Goal: Task Accomplishment & Management: Use online tool/utility

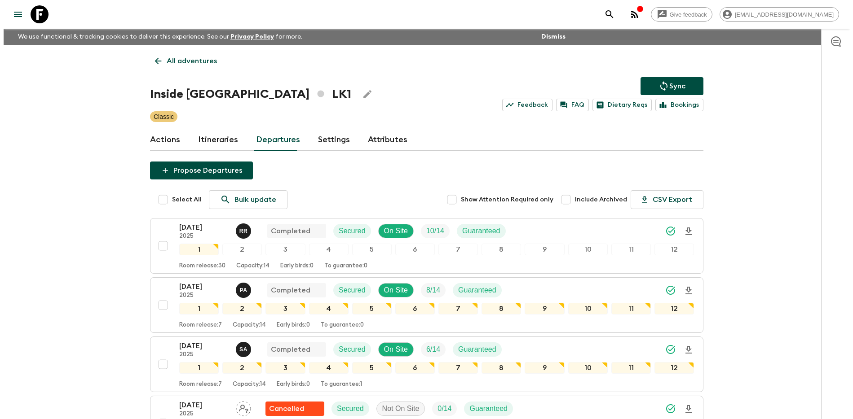
scroll to position [462, 0]
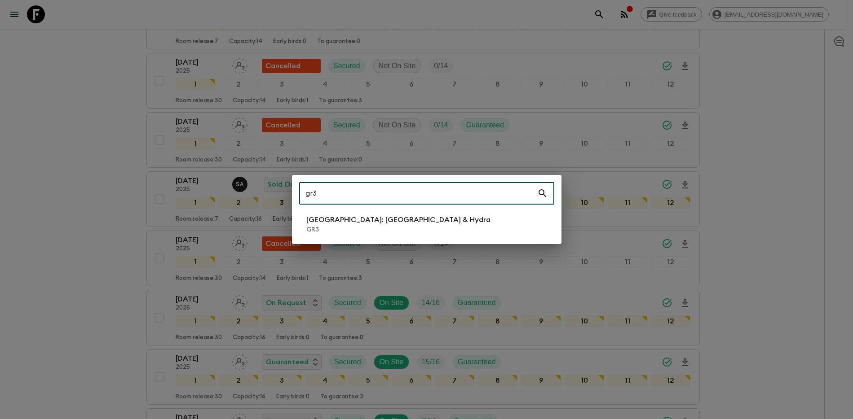
type input "gr3"
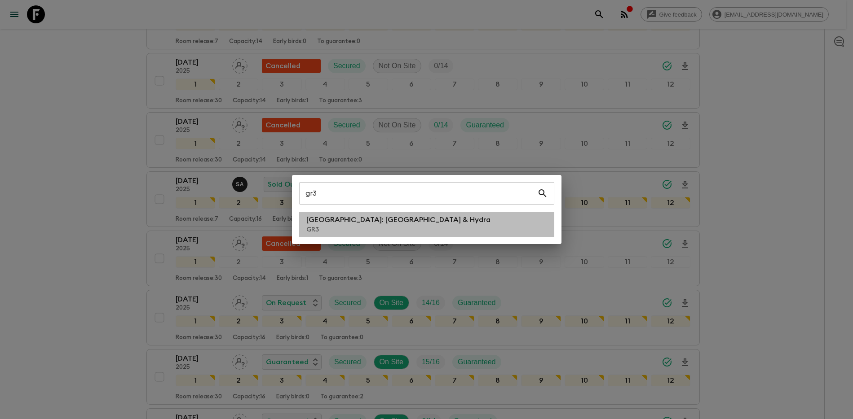
click at [351, 229] on p "GR3" at bounding box center [398, 229] width 184 height 9
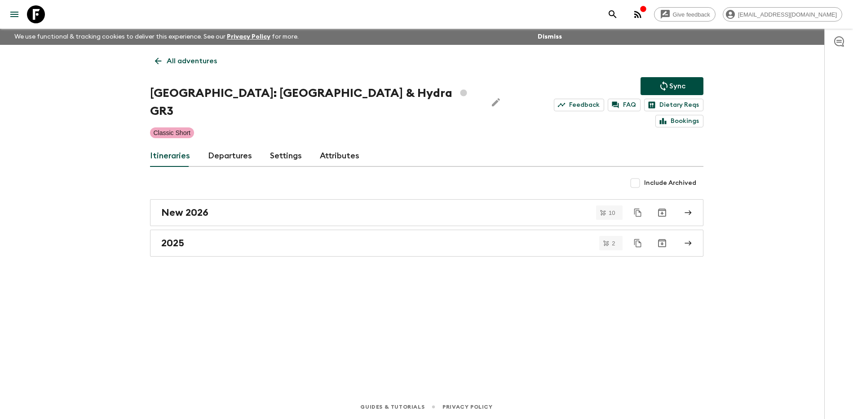
click at [239, 146] on link "Departures" at bounding box center [230, 157] width 44 height 22
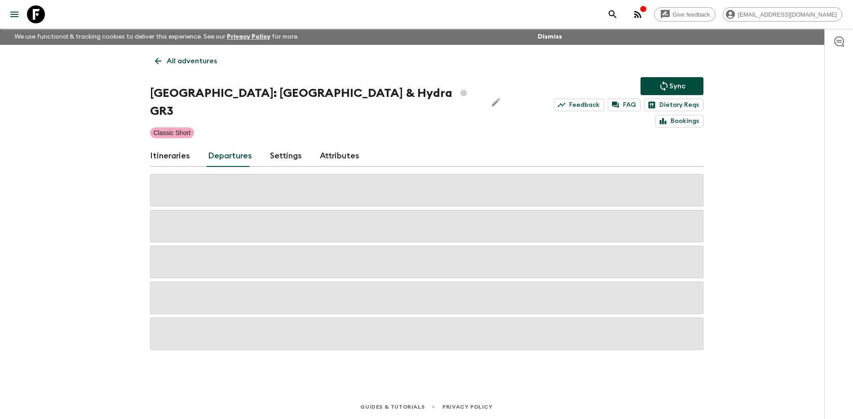
click at [744, 180] on div "Give feedback [PERSON_NAME][EMAIL_ADDRESS][DOMAIN_NAME] We use functional & tra…" at bounding box center [426, 209] width 853 height 419
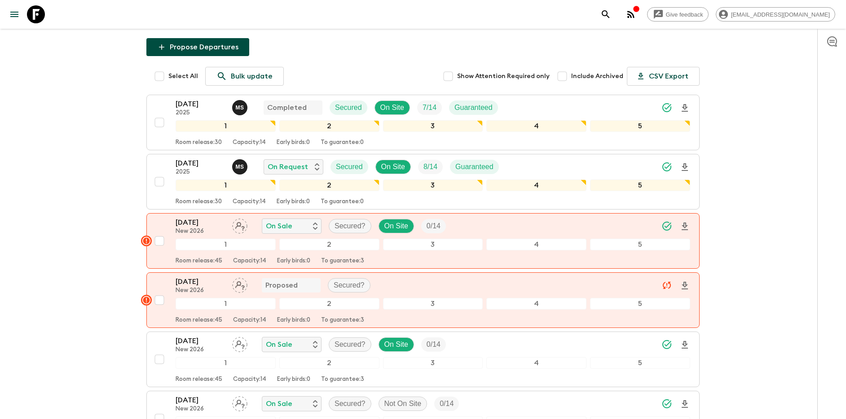
scroll to position [146, 0]
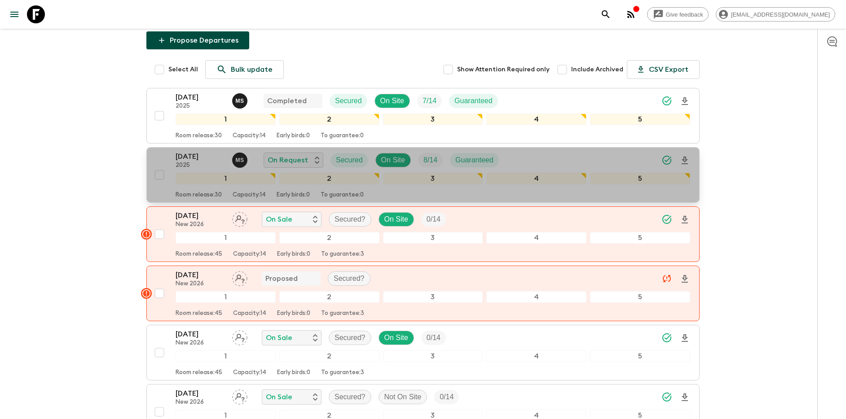
click at [592, 151] on div "[DATE] 2025 M S On Request Secured On Site 8 / 14 Guaranteed" at bounding box center [433, 160] width 515 height 18
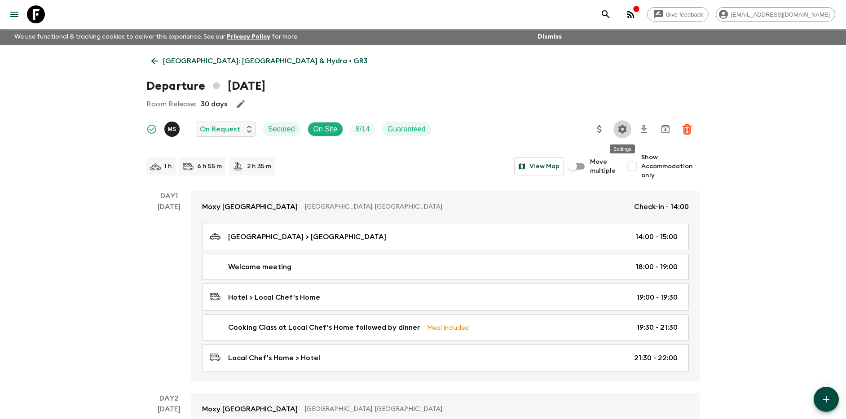
click at [624, 133] on icon "Settings" at bounding box center [622, 129] width 11 height 11
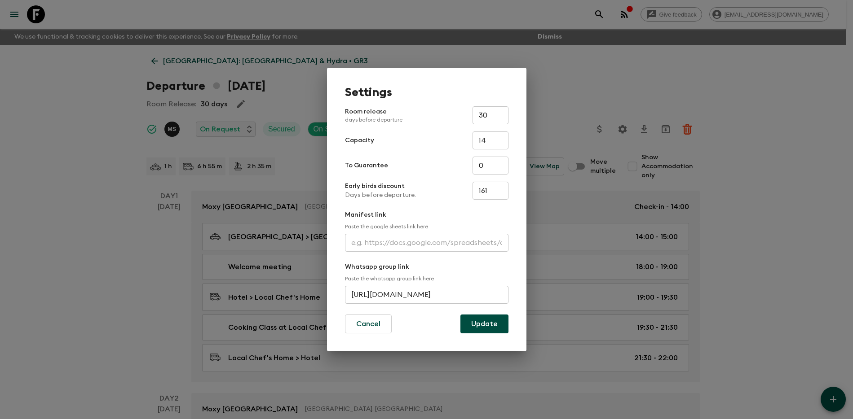
click at [403, 242] on input "text" at bounding box center [426, 243] width 163 height 18
paste input "[URL][DOMAIN_NAME]"
type input "[URL][DOMAIN_NAME]"
click at [494, 330] on button "Update" at bounding box center [484, 324] width 48 height 19
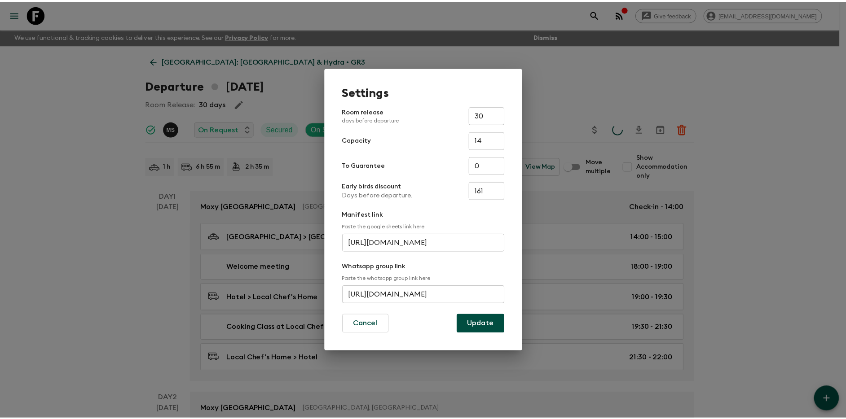
scroll to position [0, 0]
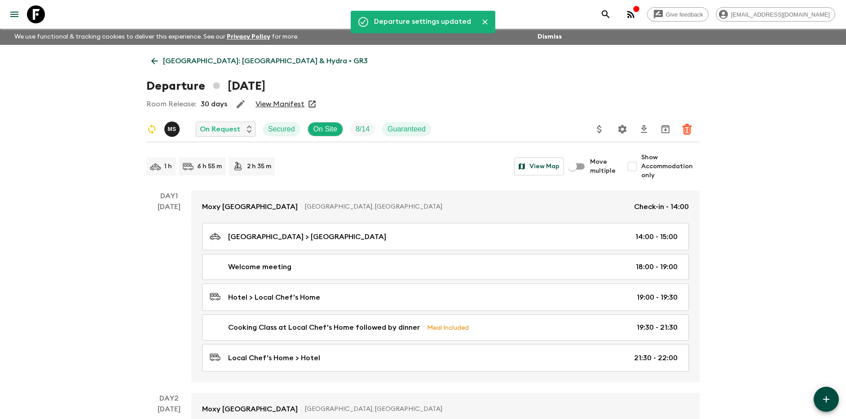
click at [298, 103] on link "View Manifest" at bounding box center [280, 104] width 49 height 9
